Goal: Navigation & Orientation: Understand site structure

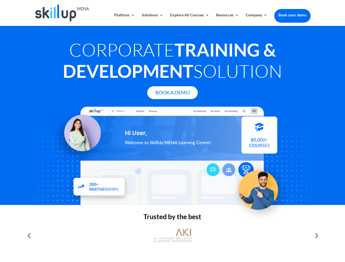
click at [172, 131] on div at bounding box center [172, 156] width 276 height 98
click at [152, 19] on link "Solutions" at bounding box center [153, 19] width 22 height 13
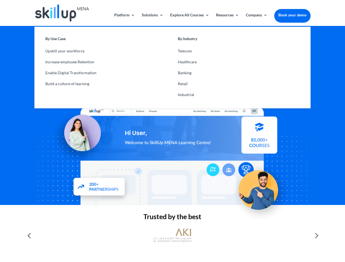
click at [189, 19] on link "Explore All Courses" at bounding box center [189, 19] width 39 height 13
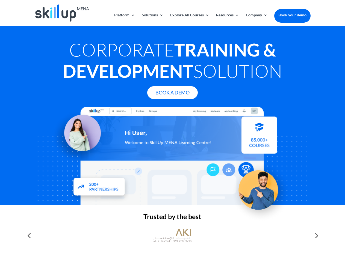
click at [227, 19] on link "Resources" at bounding box center [227, 19] width 23 height 13
click at [257, 19] on link "Company" at bounding box center [257, 19] width 22 height 13
click at [172, 236] on img at bounding box center [172, 235] width 38 height 19
